Goal: Task Accomplishment & Management: Manage account settings

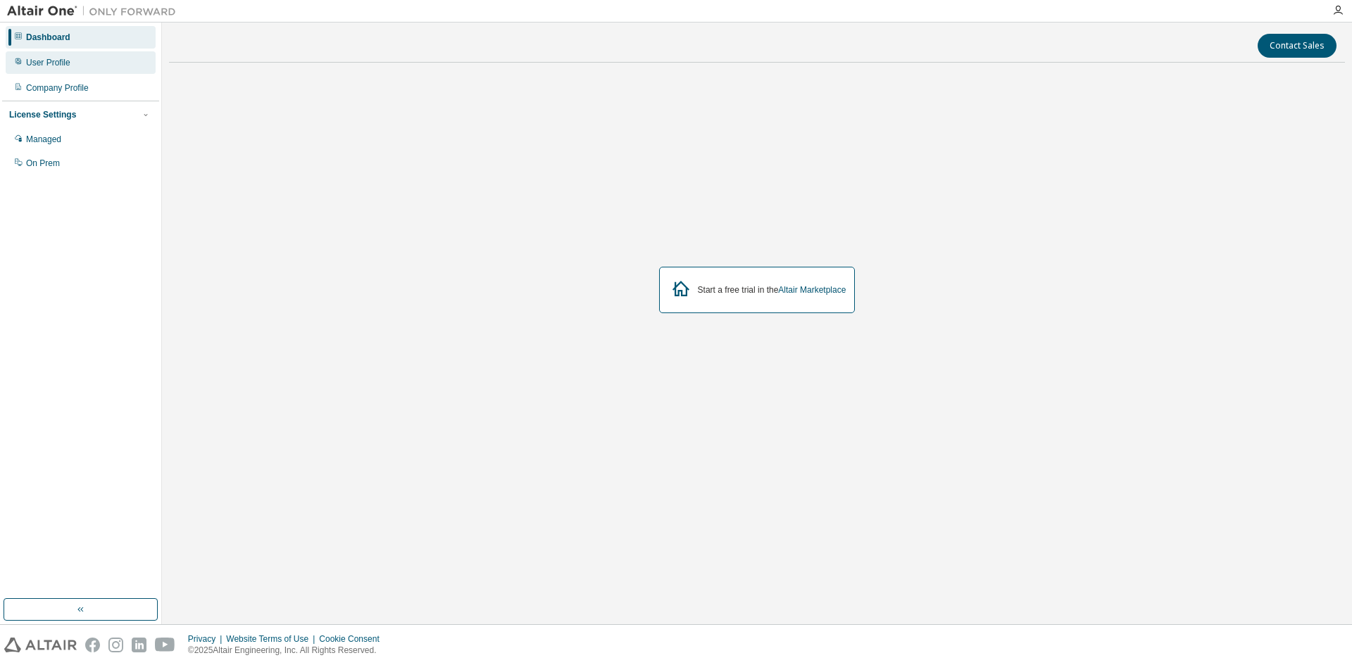
click at [61, 65] on div "User Profile" at bounding box center [48, 62] width 44 height 11
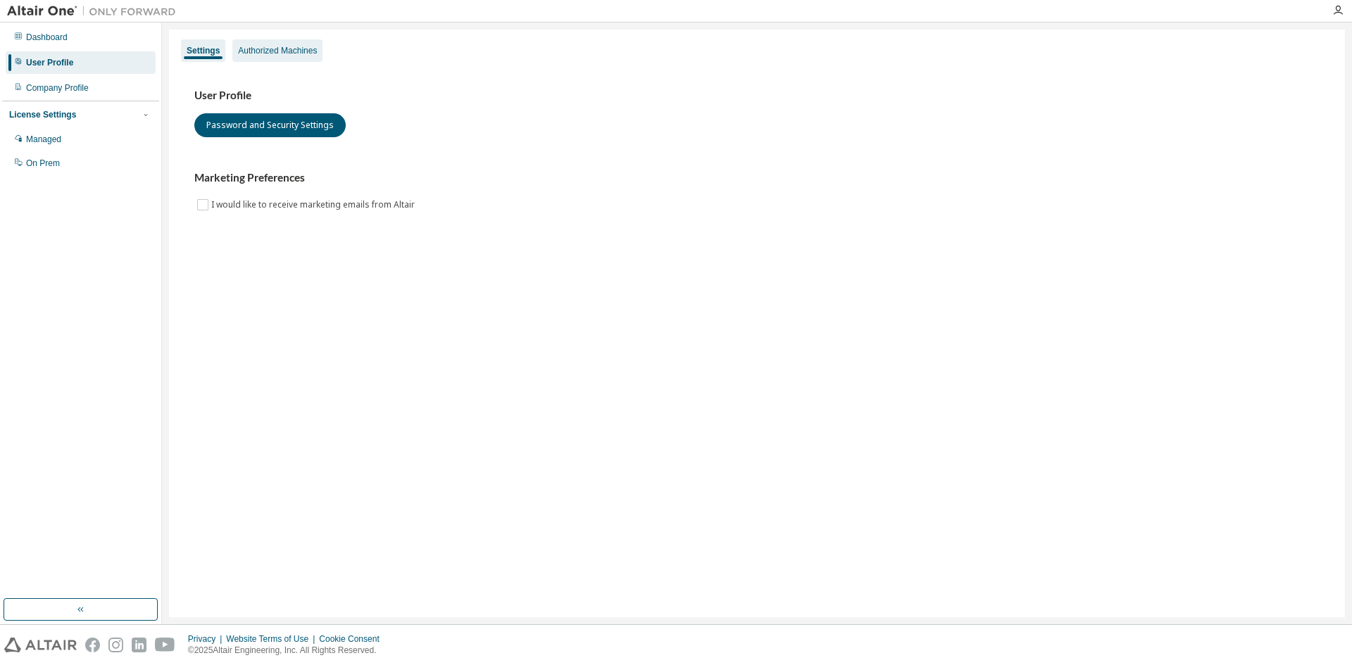
click at [306, 51] on div "Authorized Machines" at bounding box center [277, 50] width 79 height 11
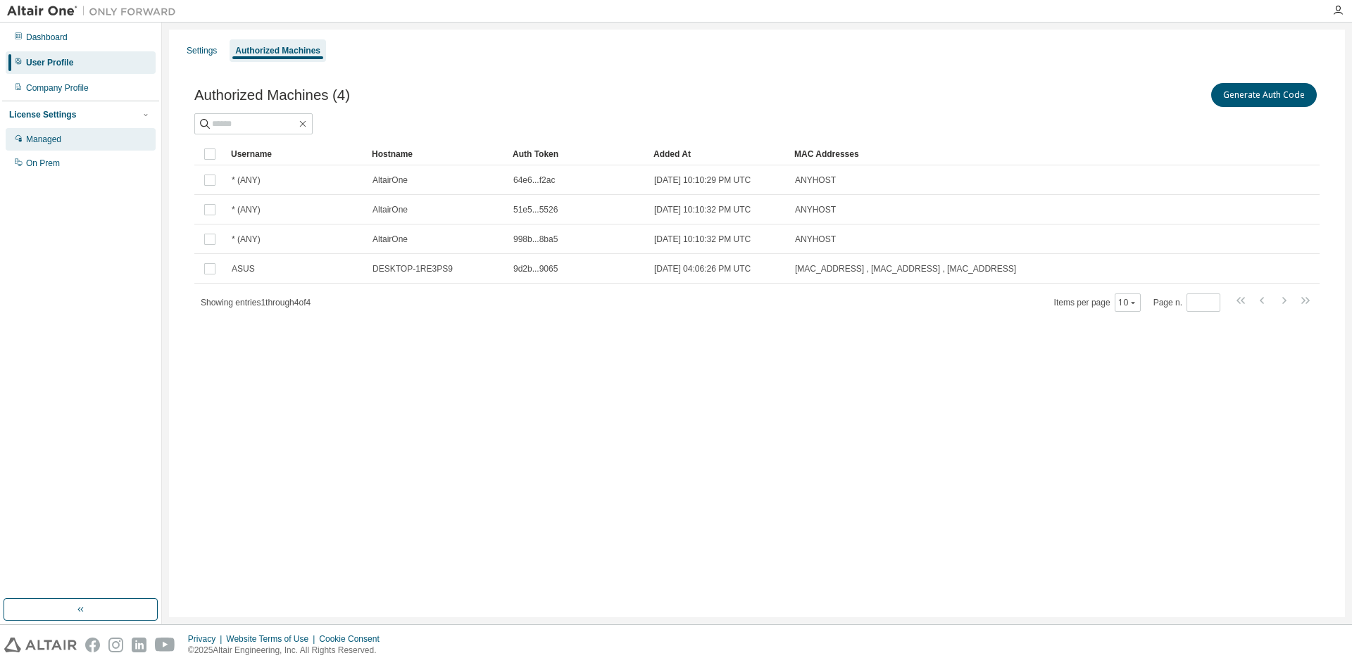
click at [99, 131] on div "Managed" at bounding box center [81, 139] width 150 height 23
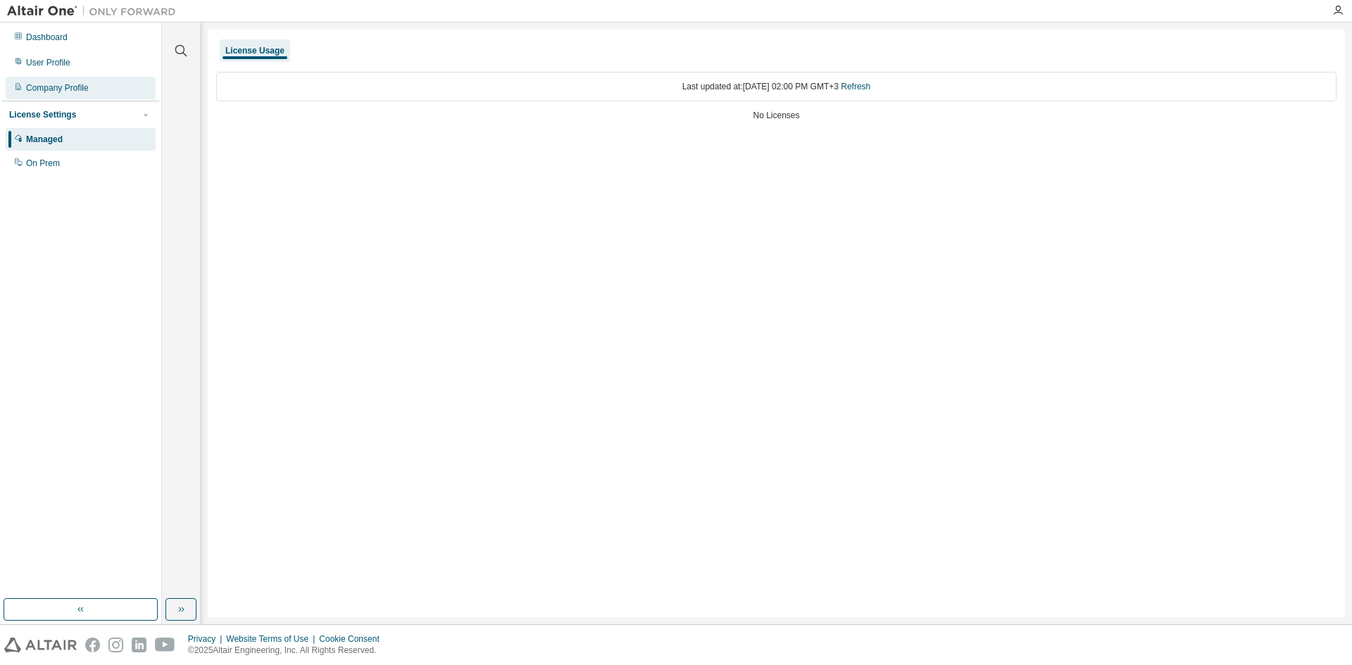
click at [88, 87] on div "Company Profile" at bounding box center [81, 88] width 150 height 23
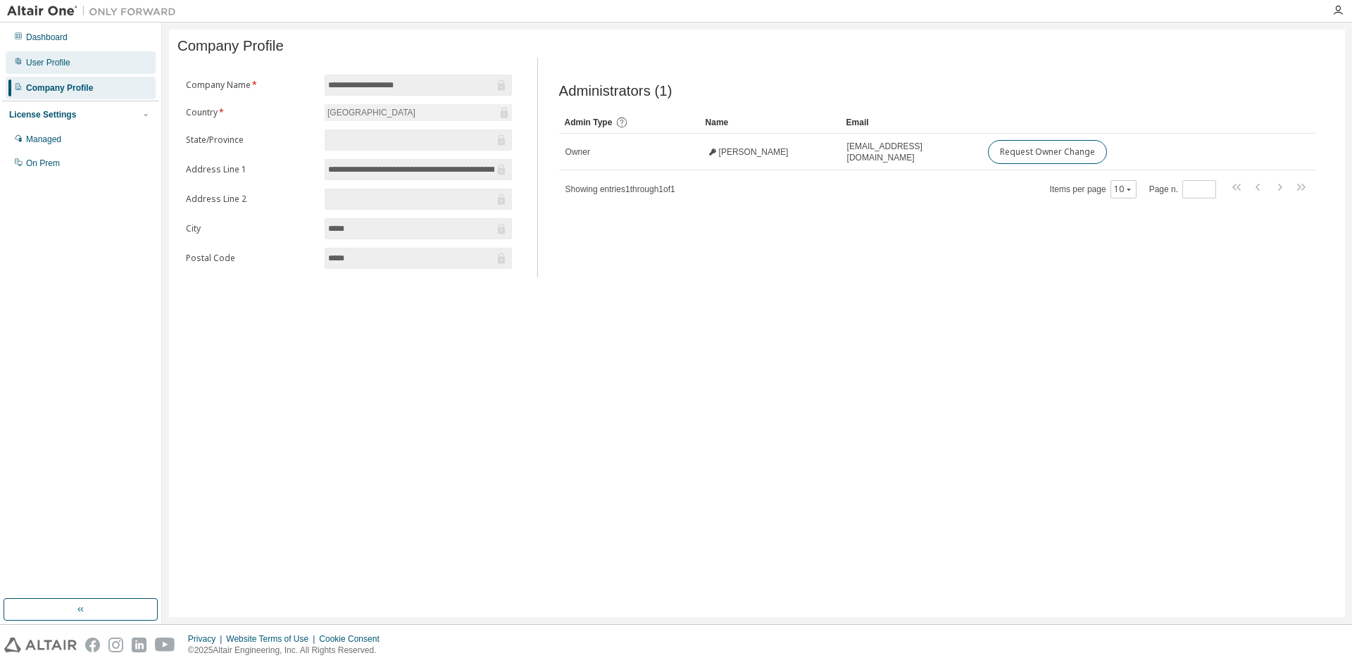
click at [74, 63] on div "User Profile" at bounding box center [81, 62] width 150 height 23
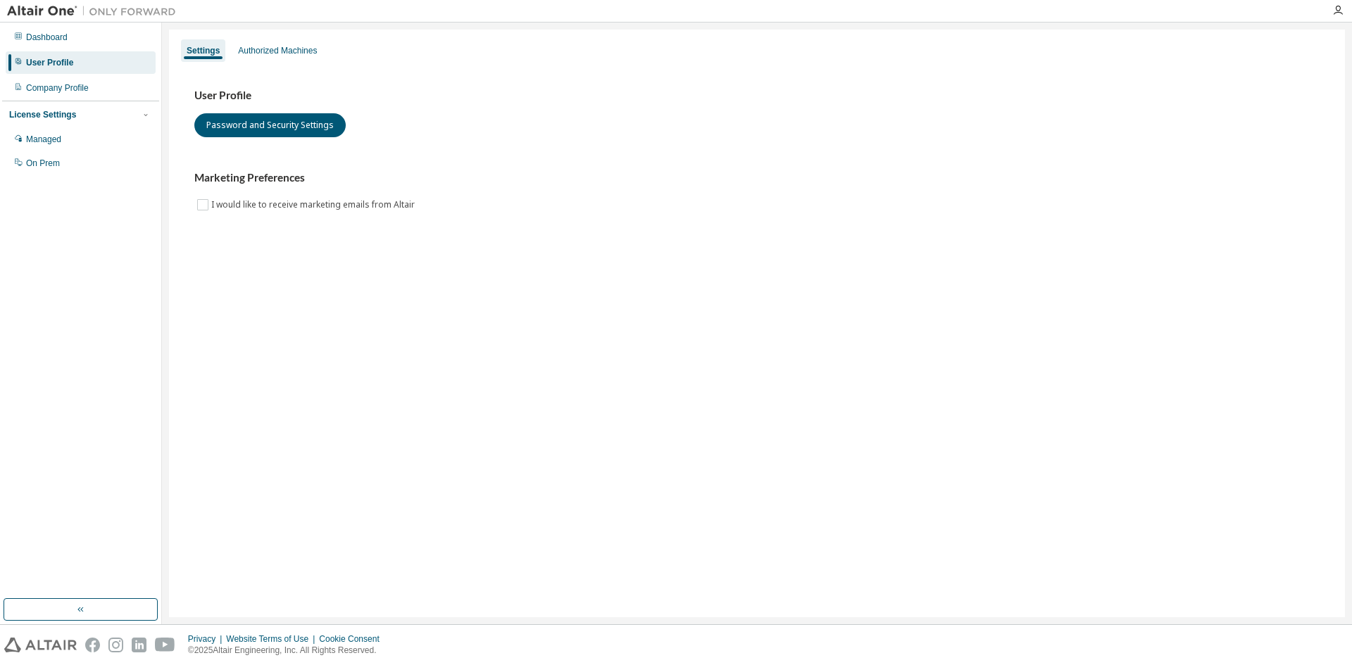
click at [900, 586] on div "Settings Authorized Machines User Profile Password and Security Settings Market…" at bounding box center [757, 324] width 1176 height 588
click at [52, 80] on div "Company Profile" at bounding box center [81, 88] width 150 height 23
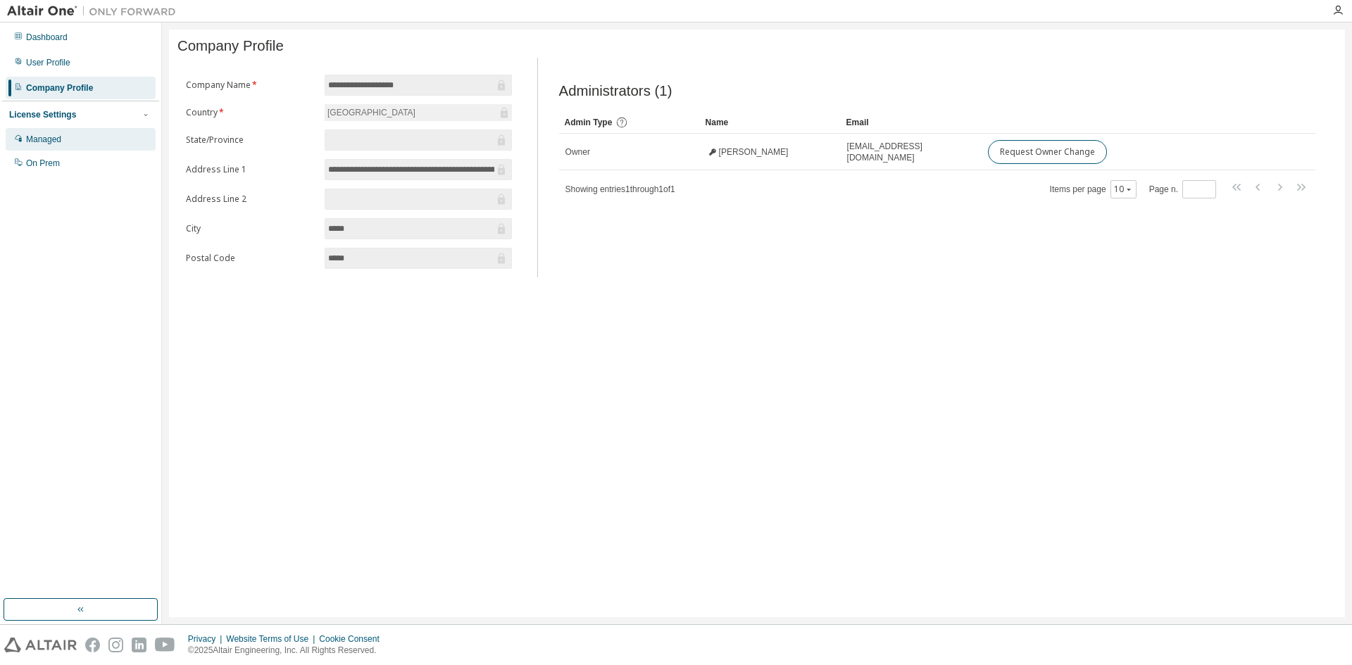
click at [69, 140] on div "Managed" at bounding box center [81, 139] width 150 height 23
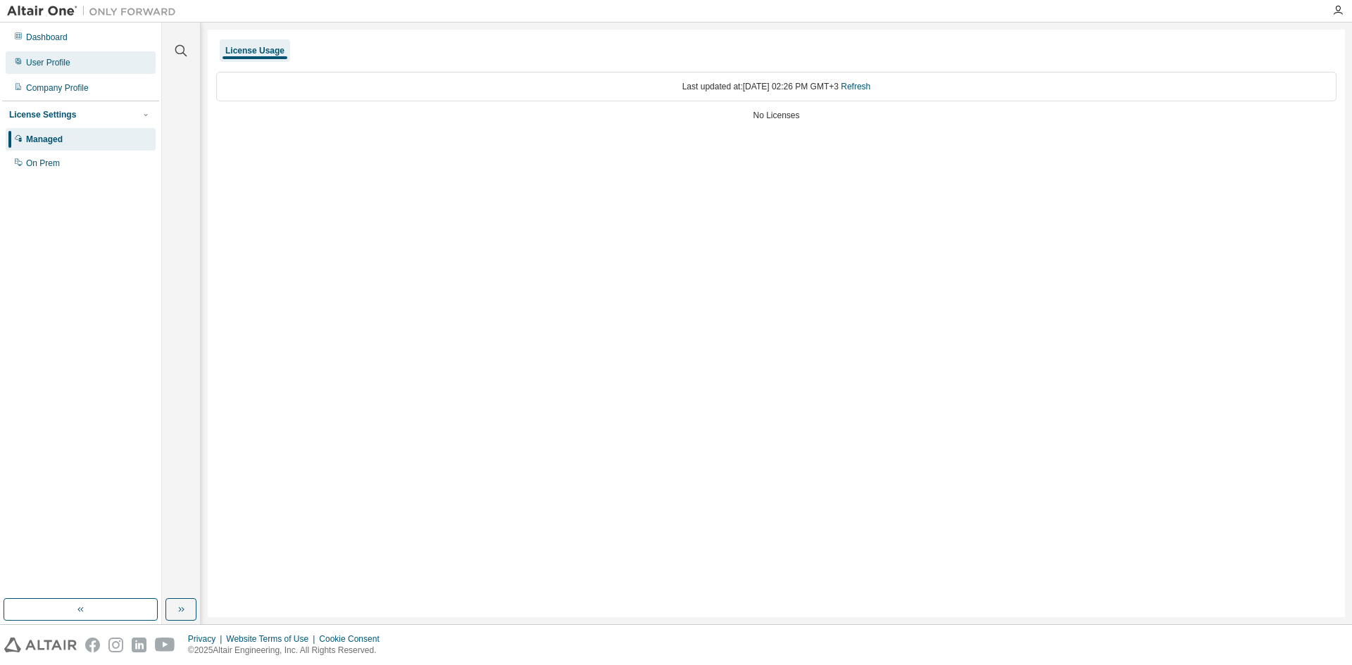
click at [72, 51] on div "User Profile" at bounding box center [81, 62] width 150 height 23
